Goal: Navigation & Orientation: Find specific page/section

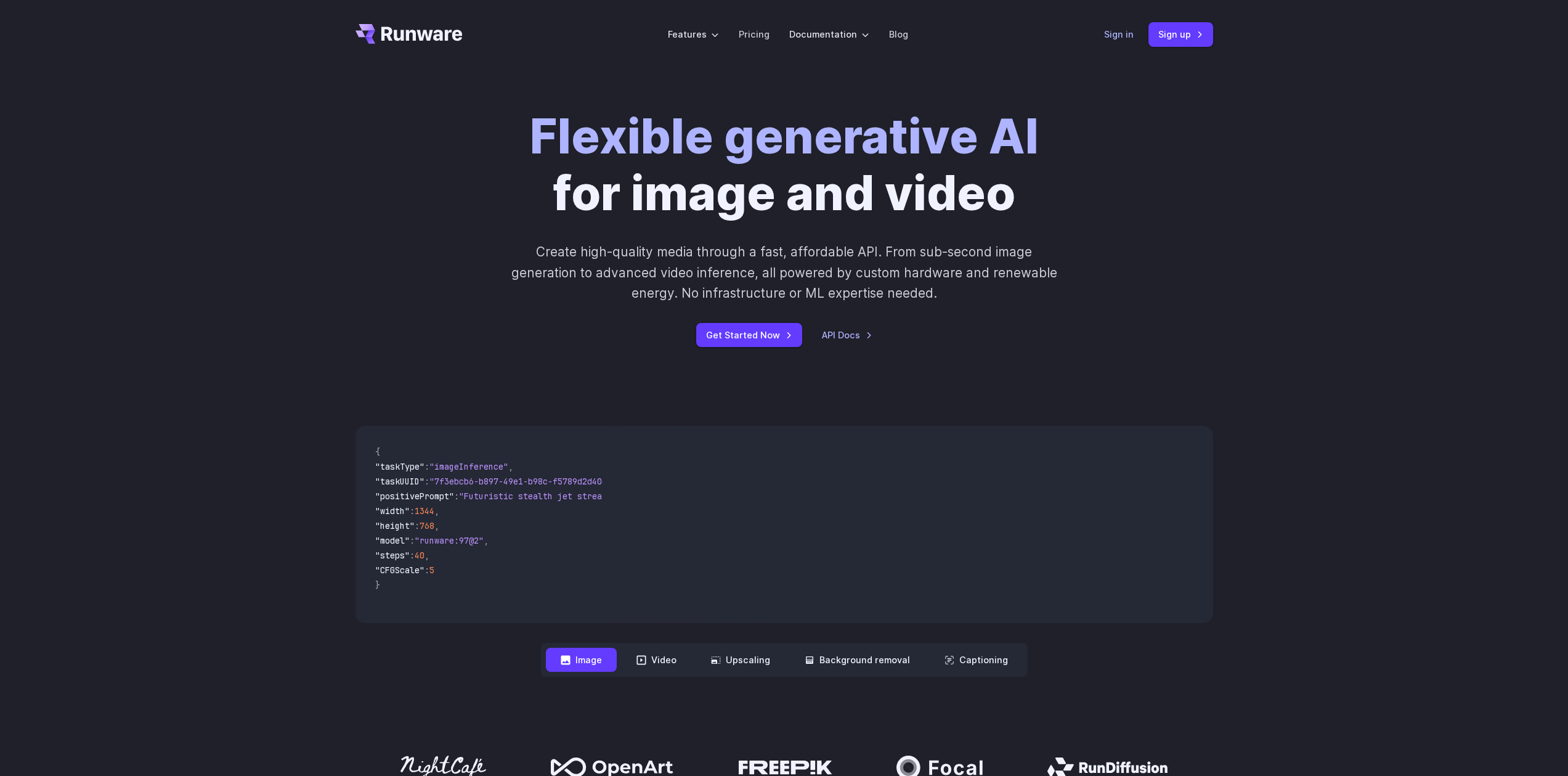
click at [1107, 34] on link "Sign in" at bounding box center [1119, 34] width 29 height 14
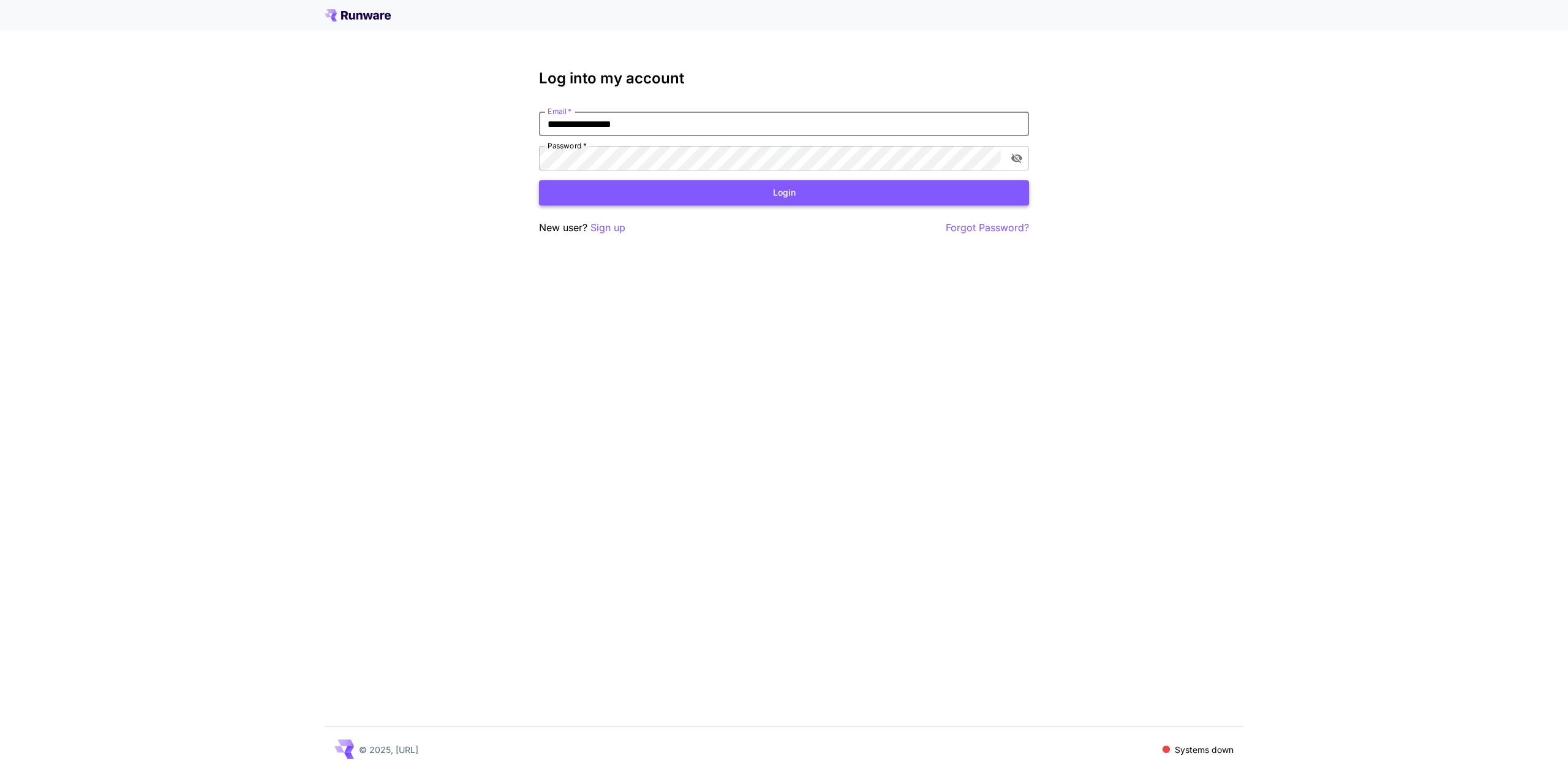
click at [744, 188] on button "Login" at bounding box center [784, 192] width 490 height 25
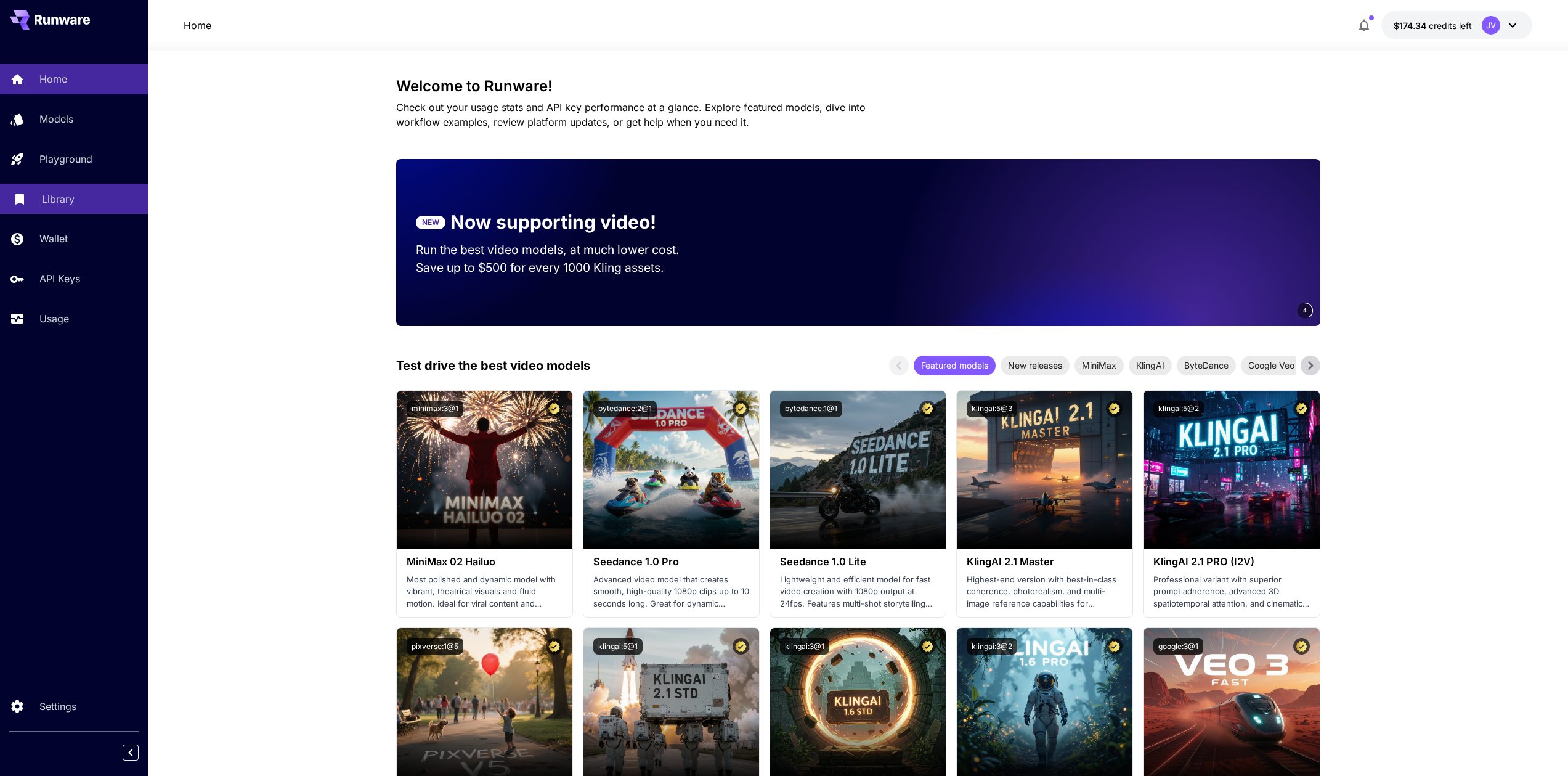
click at [70, 197] on p "Library" at bounding box center [58, 199] width 33 height 15
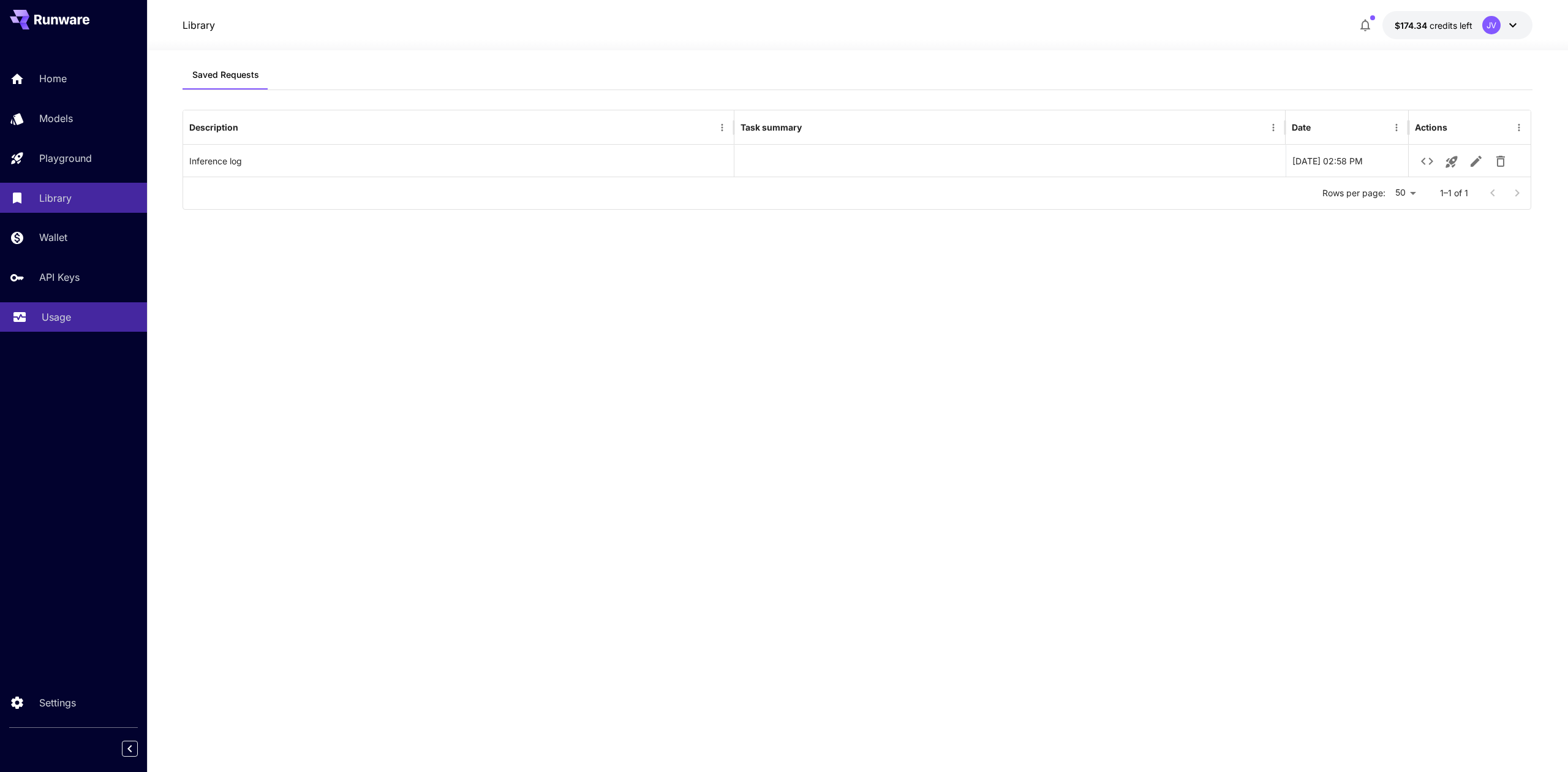
click at [55, 314] on p "Usage" at bounding box center [56, 317] width 29 height 15
